Goal: Navigation & Orientation: Find specific page/section

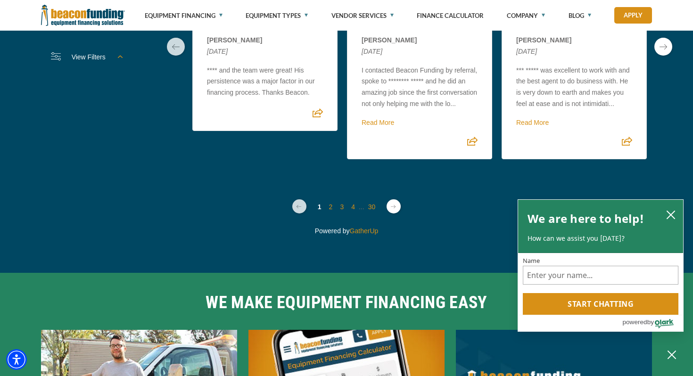
scroll to position [3017, 0]
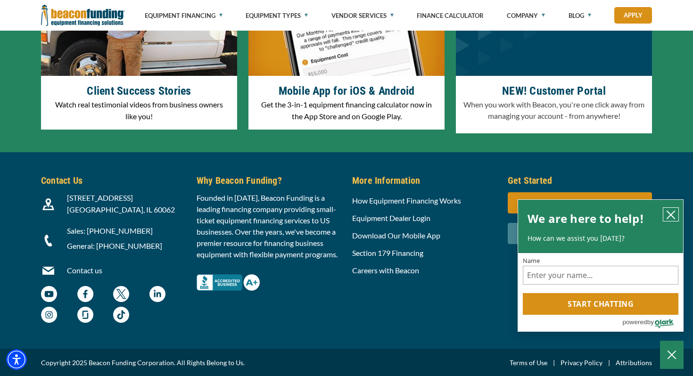
click at [667, 210] on icon "close chatbox" at bounding box center [670, 214] width 9 height 9
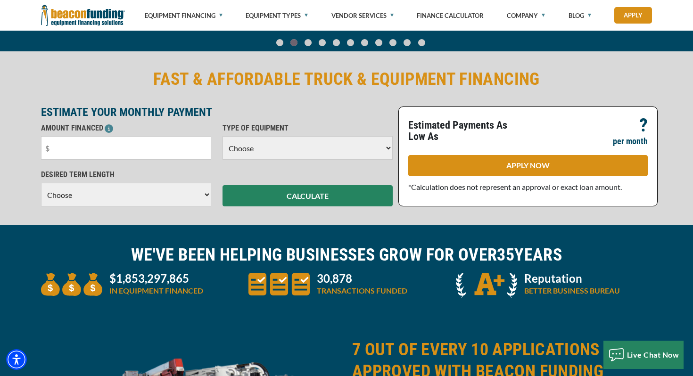
scroll to position [0, 0]
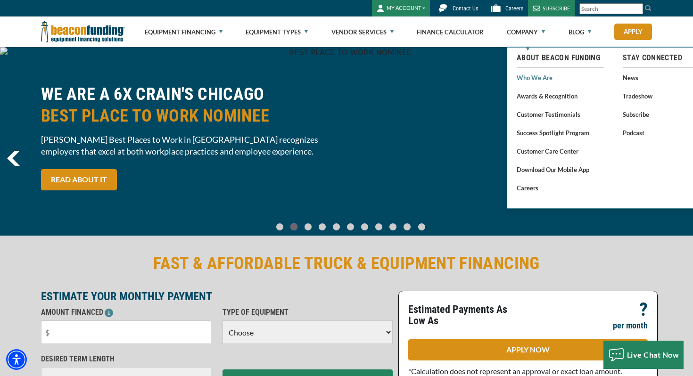
click at [552, 77] on link "Who We Are" at bounding box center [560, 78] width 87 height 12
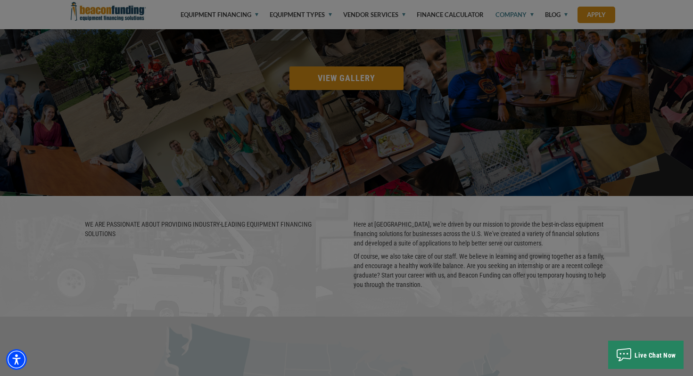
scroll to position [1436, 0]
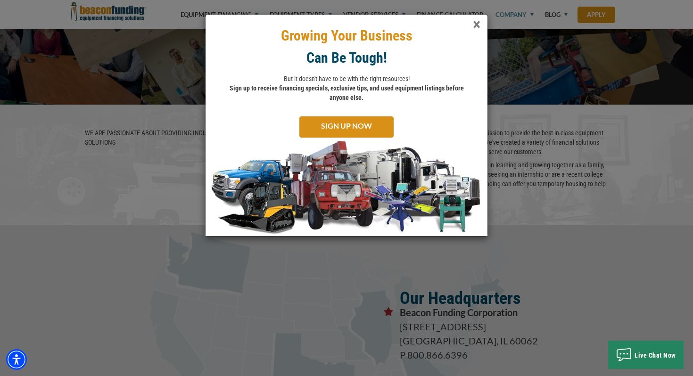
click at [477, 20] on span "×" at bounding box center [477, 24] width 8 height 19
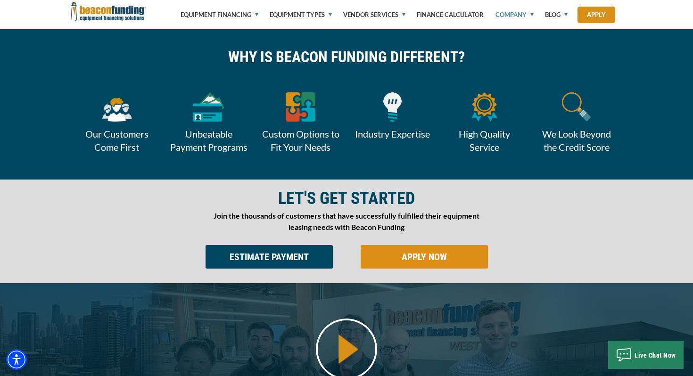
scroll to position [0, 0]
